Goal: Information Seeking & Learning: Learn about a topic

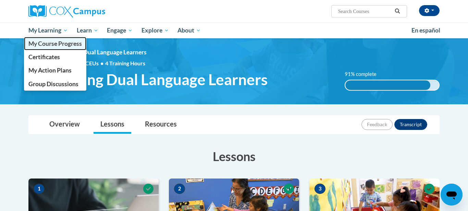
click at [45, 40] on span "My Course Progress" at bounding box center [54, 43] width 53 height 7
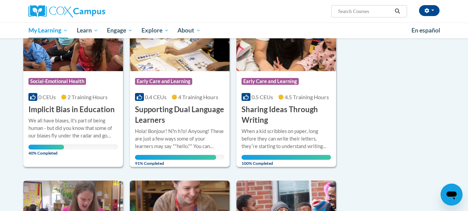
scroll to position [315, 0]
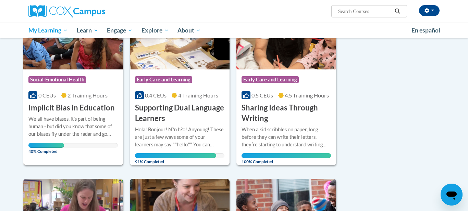
click at [81, 104] on h3 "Implicit Bias in Education" at bounding box center [71, 108] width 86 height 11
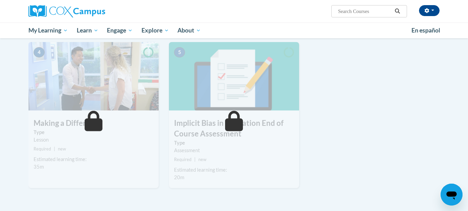
scroll to position [85, 0]
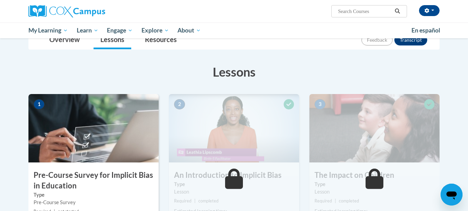
click at [248, 154] on img at bounding box center [234, 128] width 130 height 69
click at [130, 110] on img at bounding box center [93, 128] width 130 height 69
click at [110, 172] on h3 "Pre-Course Survey for Implicit Bias in Education" at bounding box center [93, 180] width 130 height 21
click at [85, 124] on img at bounding box center [93, 128] width 130 height 69
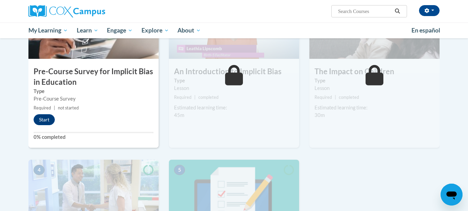
scroll to position [191, 0]
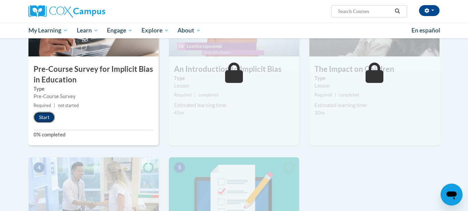
click at [41, 116] on button "Start" at bounding box center [44, 117] width 21 height 11
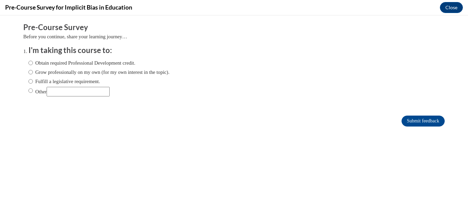
scroll to position [0, 0]
click at [32, 64] on input "Obtain required Professional Development credit." at bounding box center [30, 63] width 4 height 8
radio input "true"
click at [409, 120] on input "Submit feedback" at bounding box center [423, 121] width 43 height 11
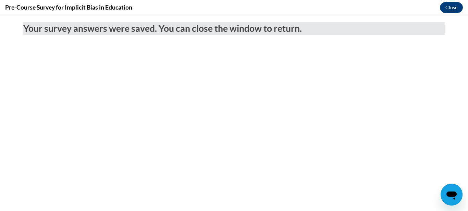
click at [408, 120] on body "Your survey answers were saved. You can close the window to return." at bounding box center [234, 113] width 468 height 196
click at [453, 10] on button "Close" at bounding box center [451, 7] width 23 height 11
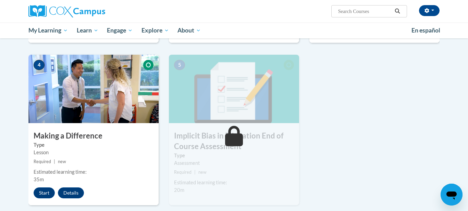
scroll to position [296, 0]
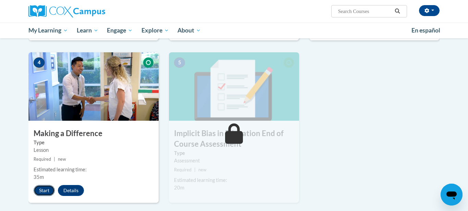
click at [37, 187] on button "Start" at bounding box center [44, 190] width 21 height 11
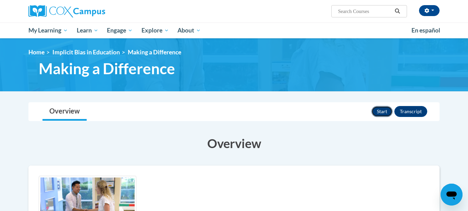
click at [386, 110] on button "Start" at bounding box center [382, 111] width 21 height 11
